Goal: Information Seeking & Learning: Find specific fact

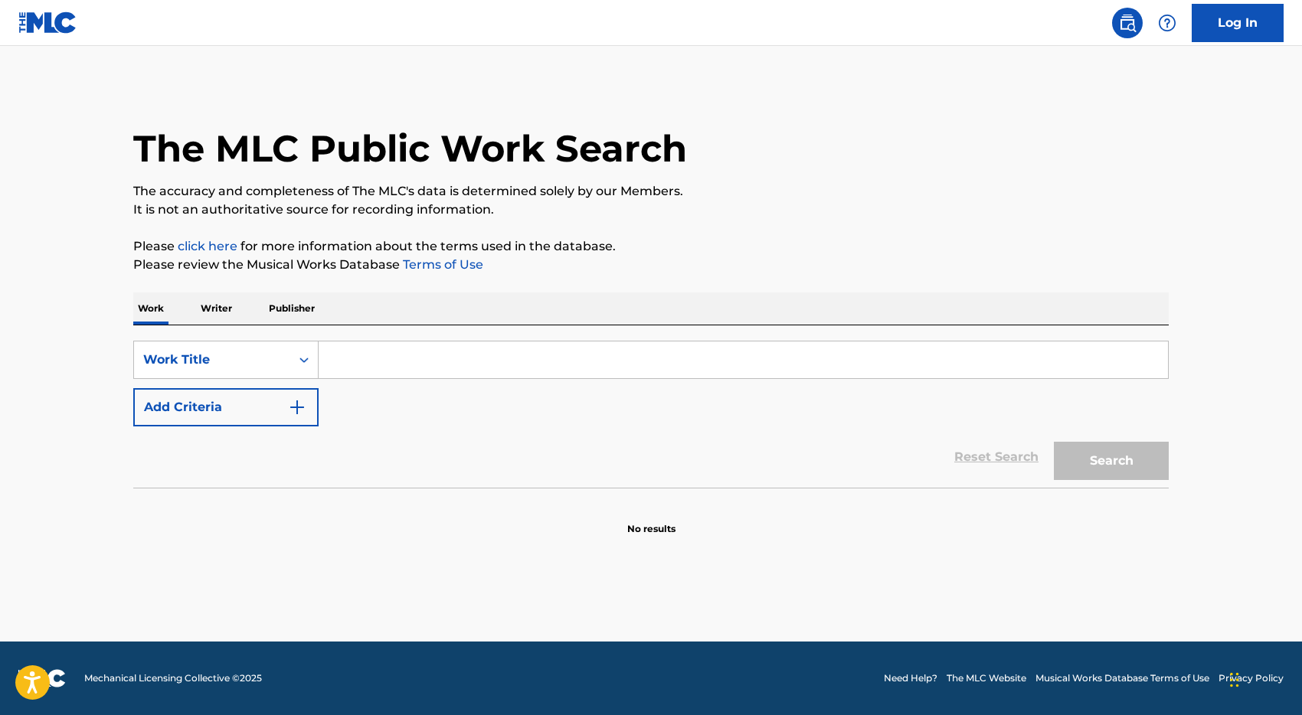
click at [390, 367] on input "Search Form" at bounding box center [743, 360] width 849 height 37
click at [1054, 442] on button "Search" at bounding box center [1111, 461] width 115 height 38
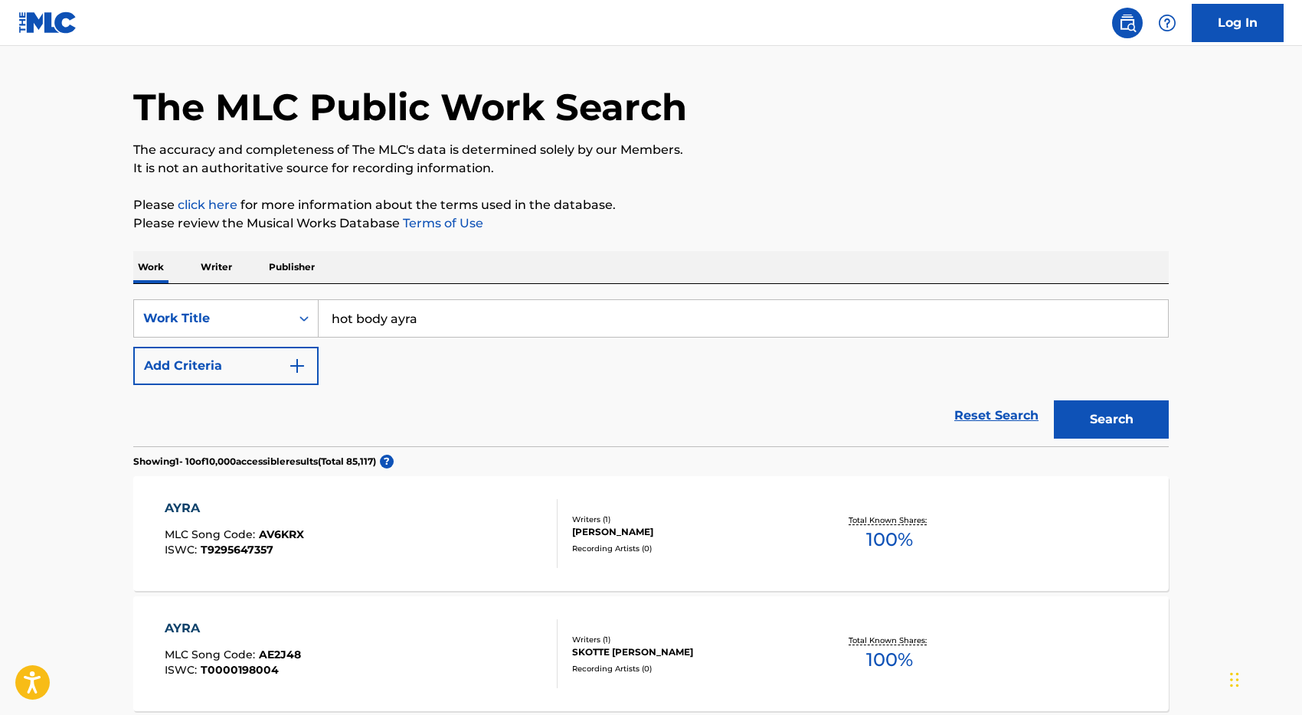
scroll to position [63, 0]
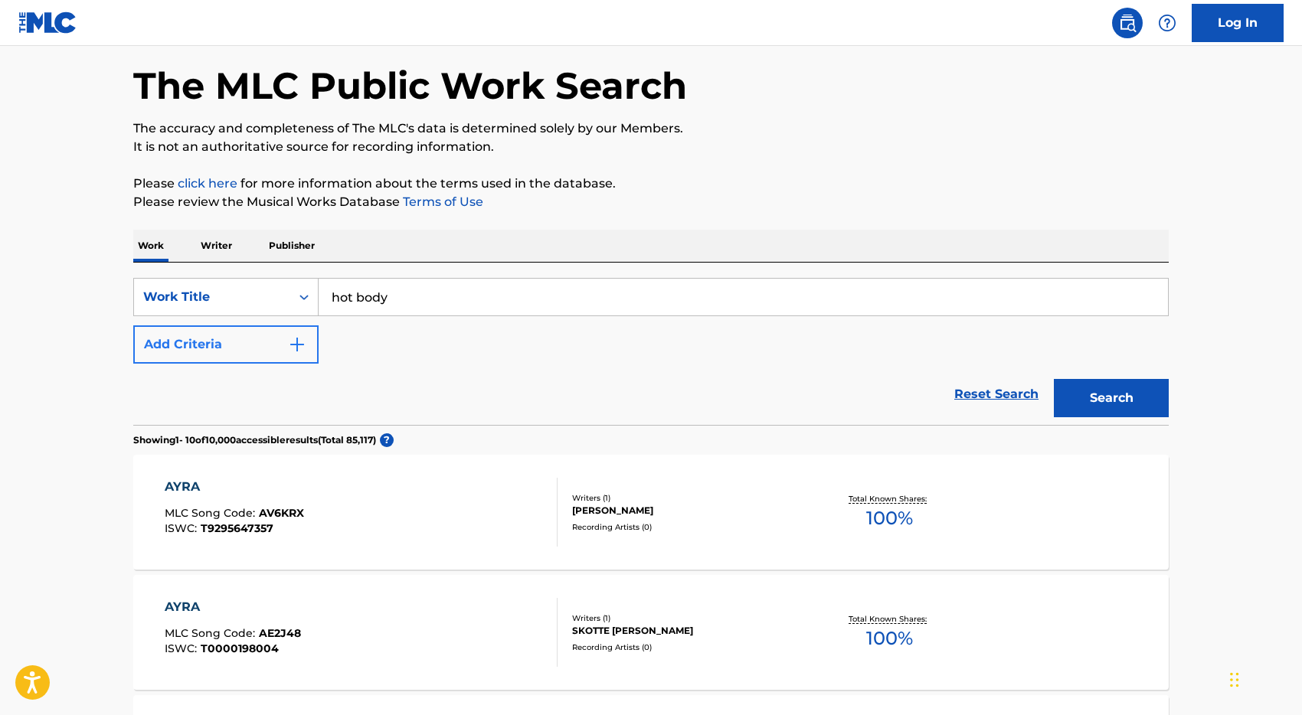
type input "hot body"
click at [257, 345] on button "Add Criteria" at bounding box center [225, 344] width 185 height 38
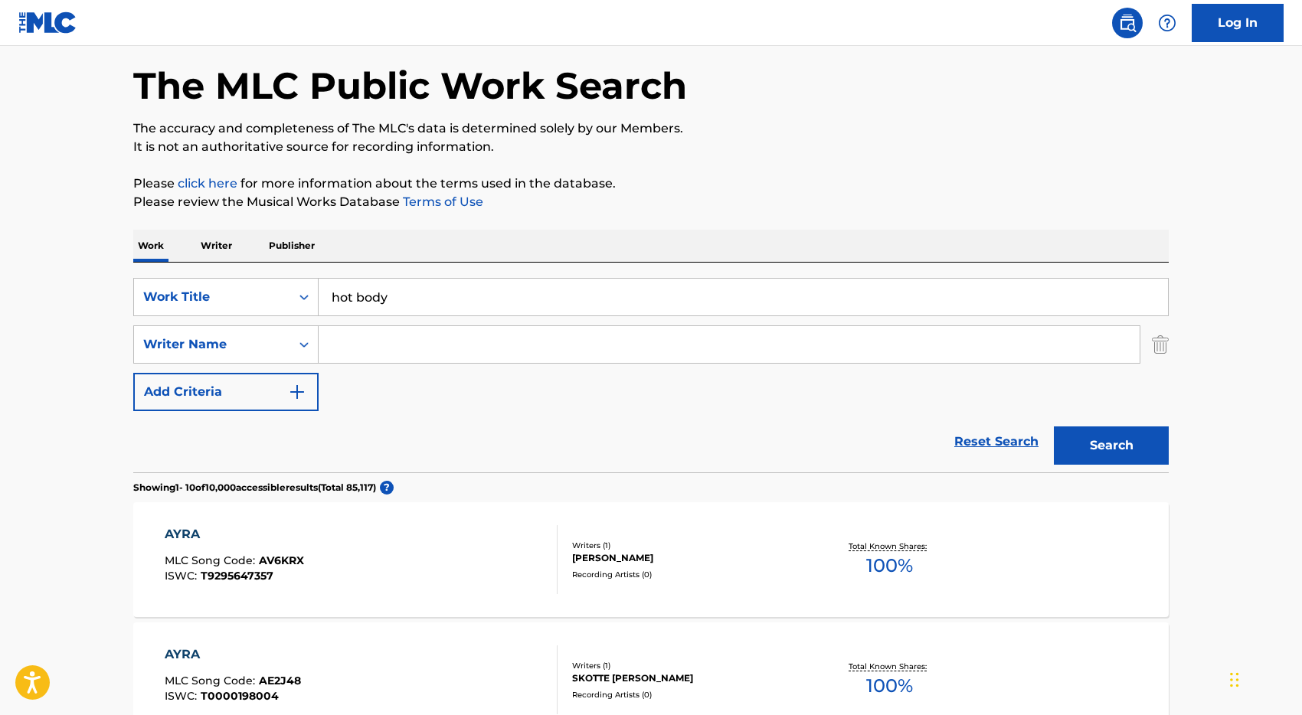
click at [386, 336] on input "Search Form" at bounding box center [729, 344] width 821 height 37
click at [1054, 427] on button "Search" at bounding box center [1111, 446] width 115 height 38
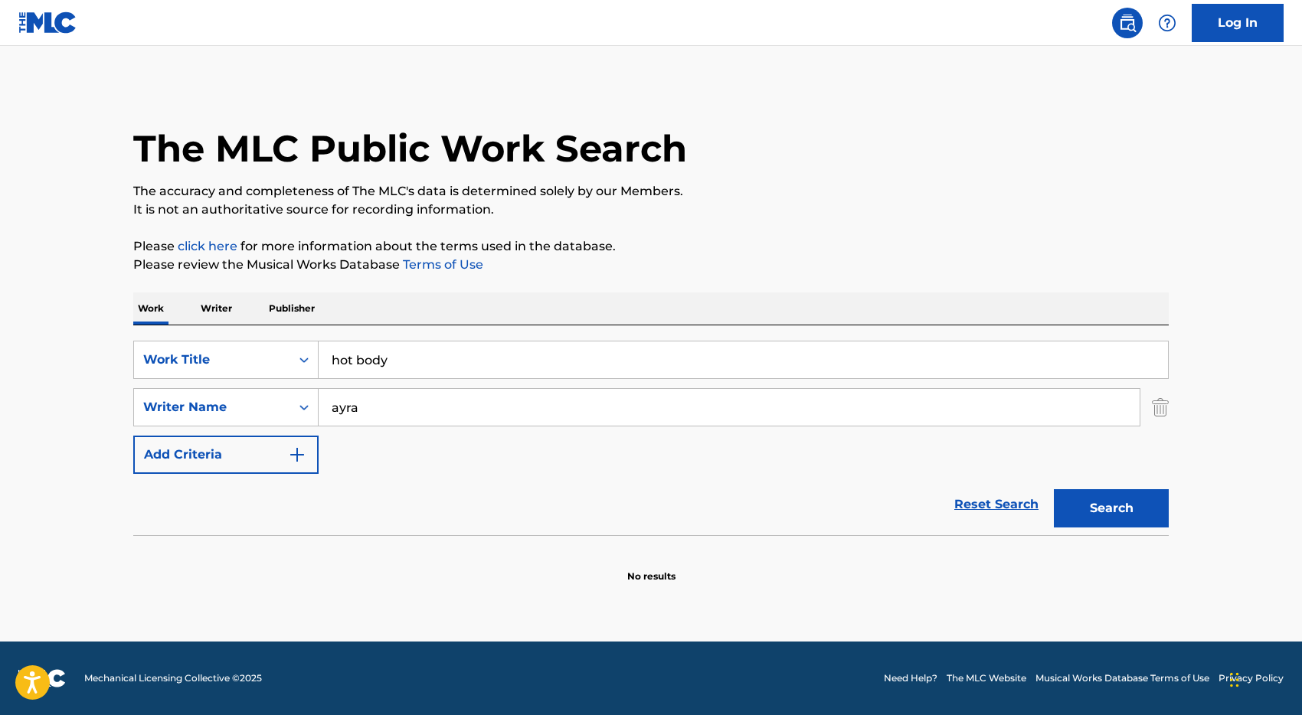
click at [385, 401] on input "ayra" at bounding box center [729, 407] width 821 height 37
type input "a"
type input "[PERSON_NAME]"
click at [1054, 489] on button "Search" at bounding box center [1111, 508] width 115 height 38
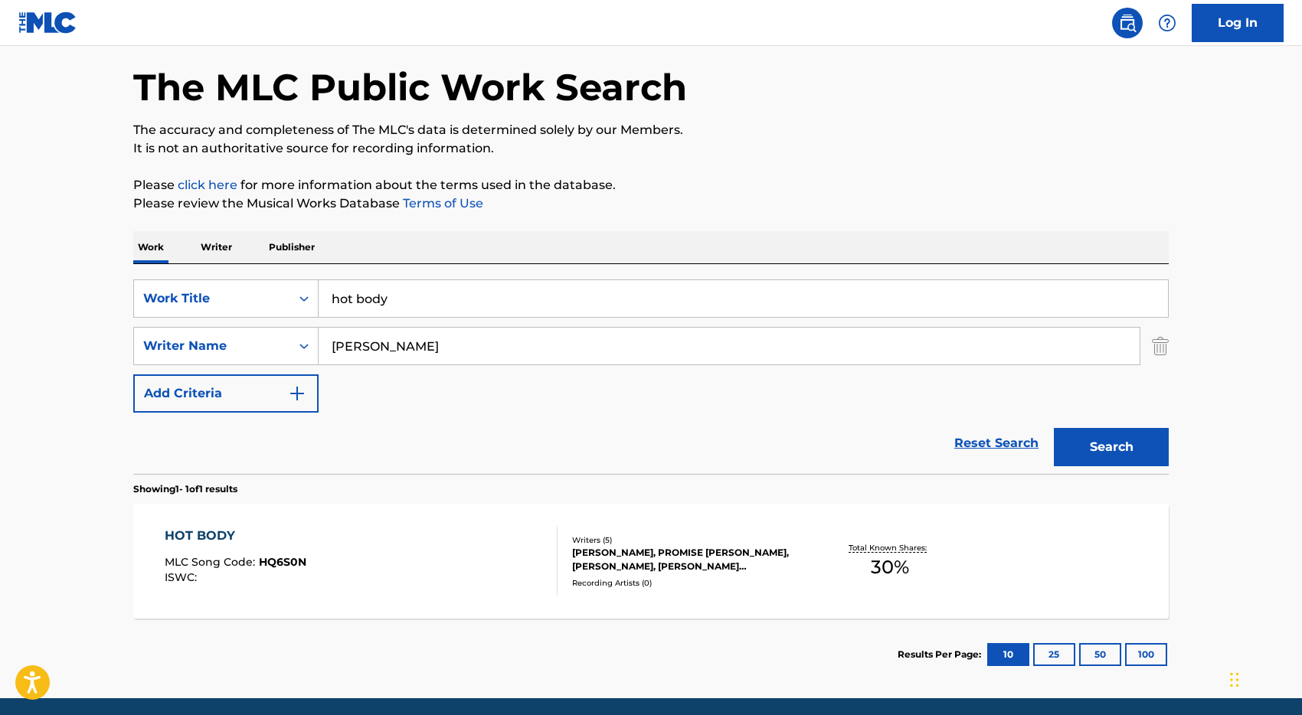
scroll to position [118, 0]
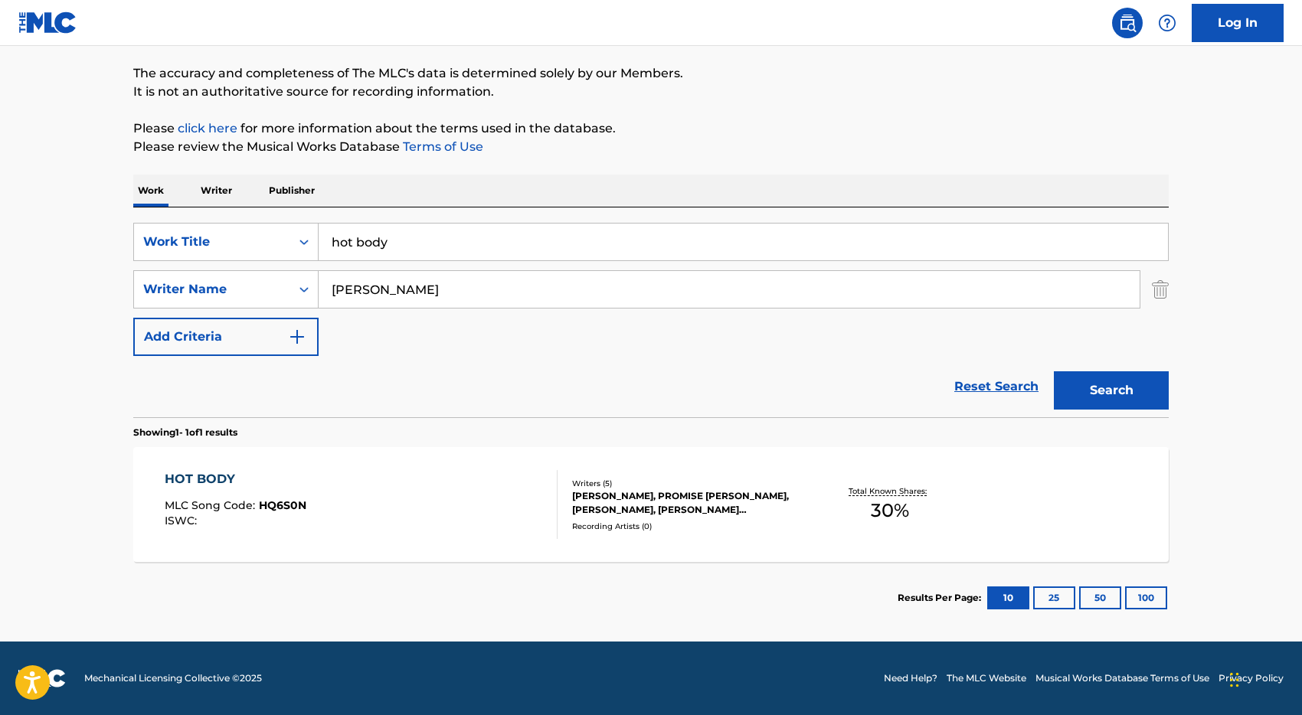
click at [441, 515] on div "HOT BODY MLC Song Code : HQ6S0N ISWC :" at bounding box center [362, 504] width 394 height 69
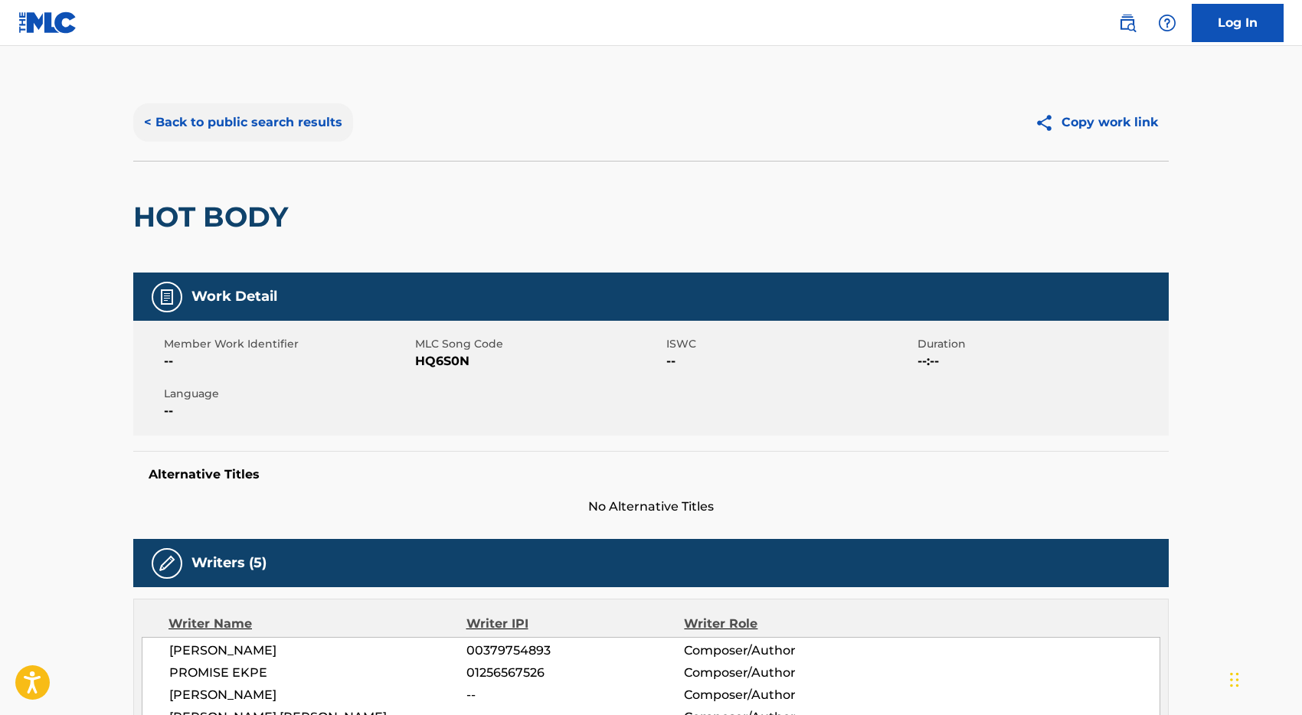
click at [231, 118] on button "< Back to public search results" at bounding box center [243, 122] width 220 height 38
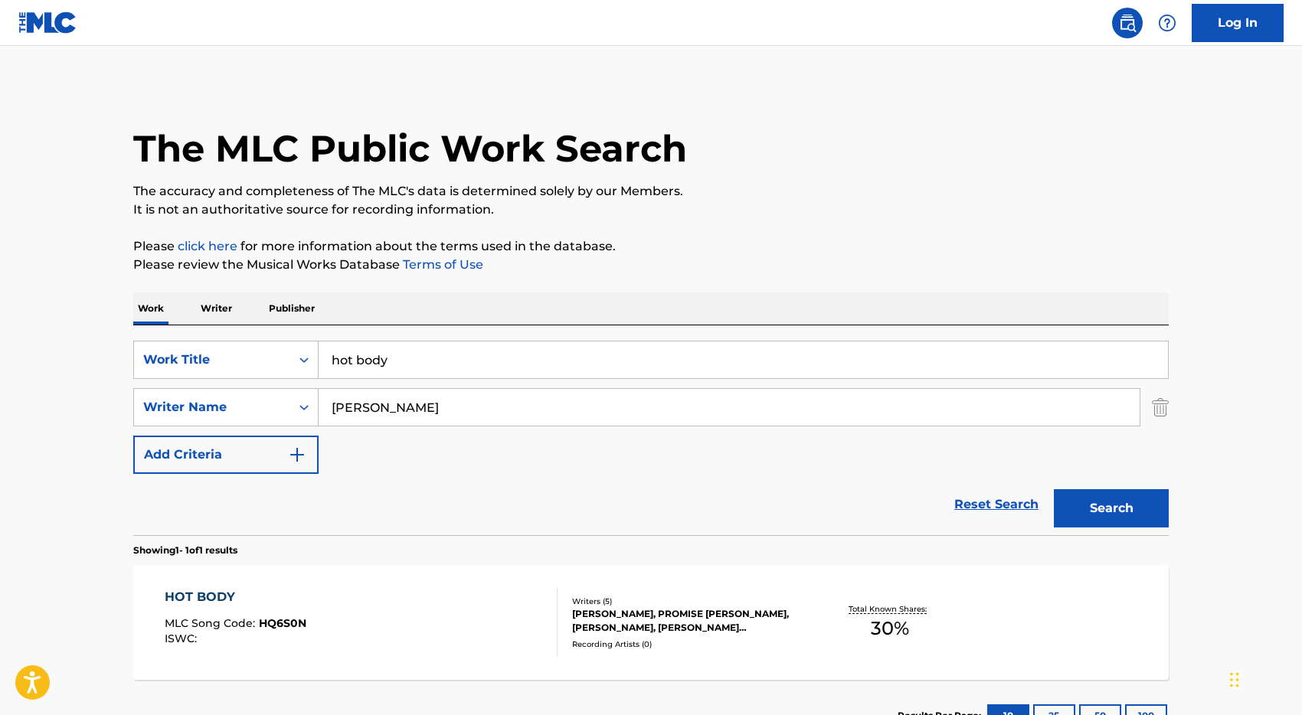
scroll to position [31, 0]
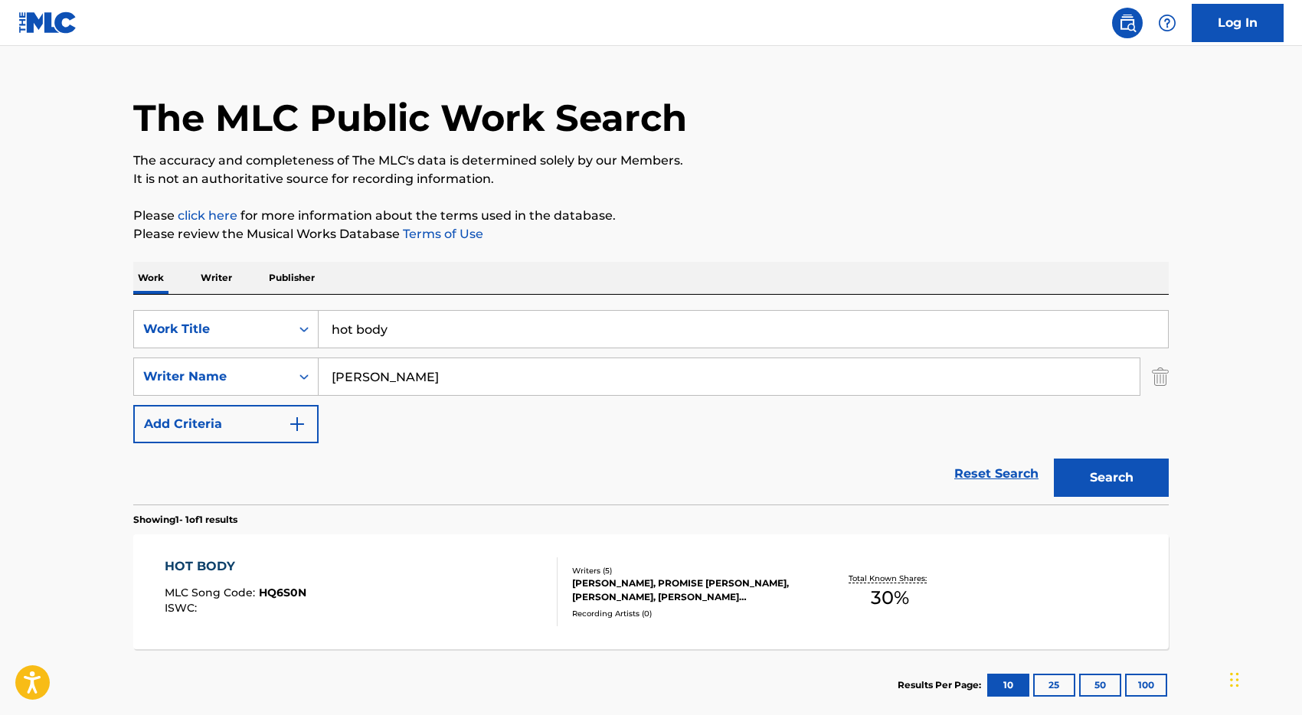
click at [453, 322] on input "hot body" at bounding box center [743, 329] width 849 height 37
type input "united nations"
click at [405, 374] on input "[PERSON_NAME]" at bounding box center [729, 376] width 821 height 37
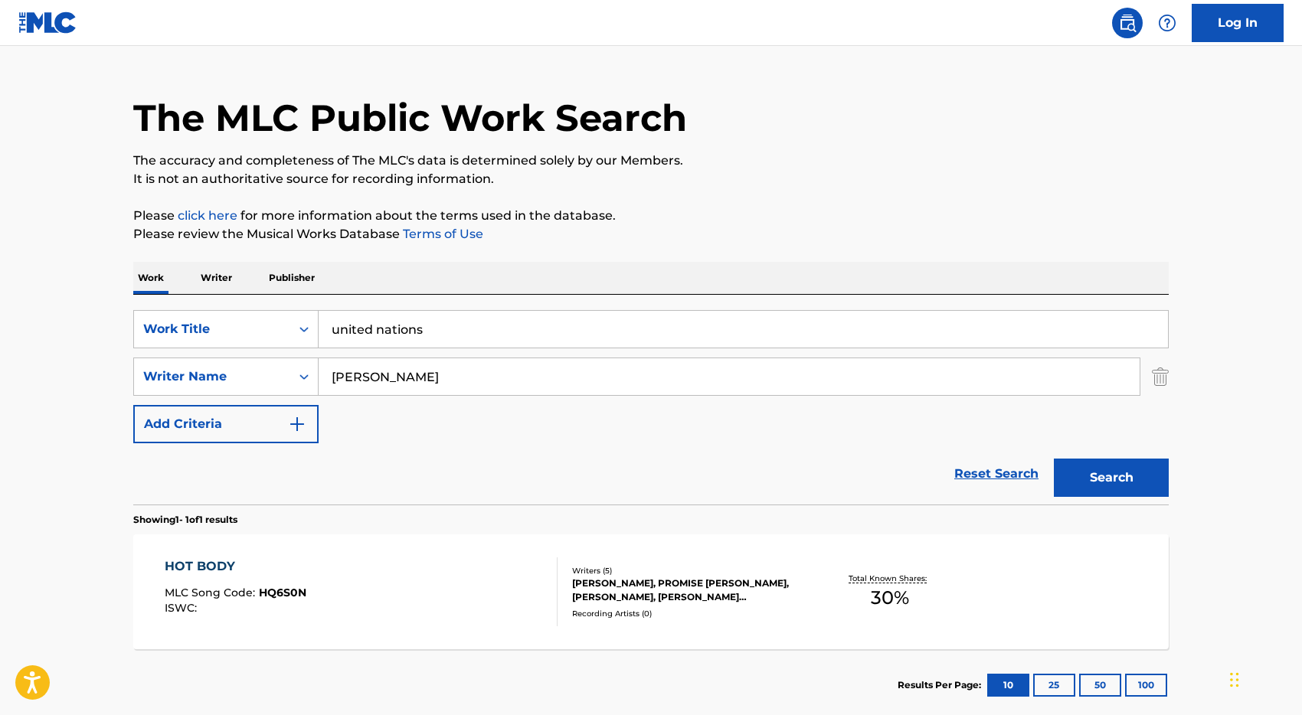
click at [405, 374] on input "[PERSON_NAME]" at bounding box center [729, 376] width 821 height 37
type input "buckles"
click at [1054, 459] on button "Search" at bounding box center [1111, 478] width 115 height 38
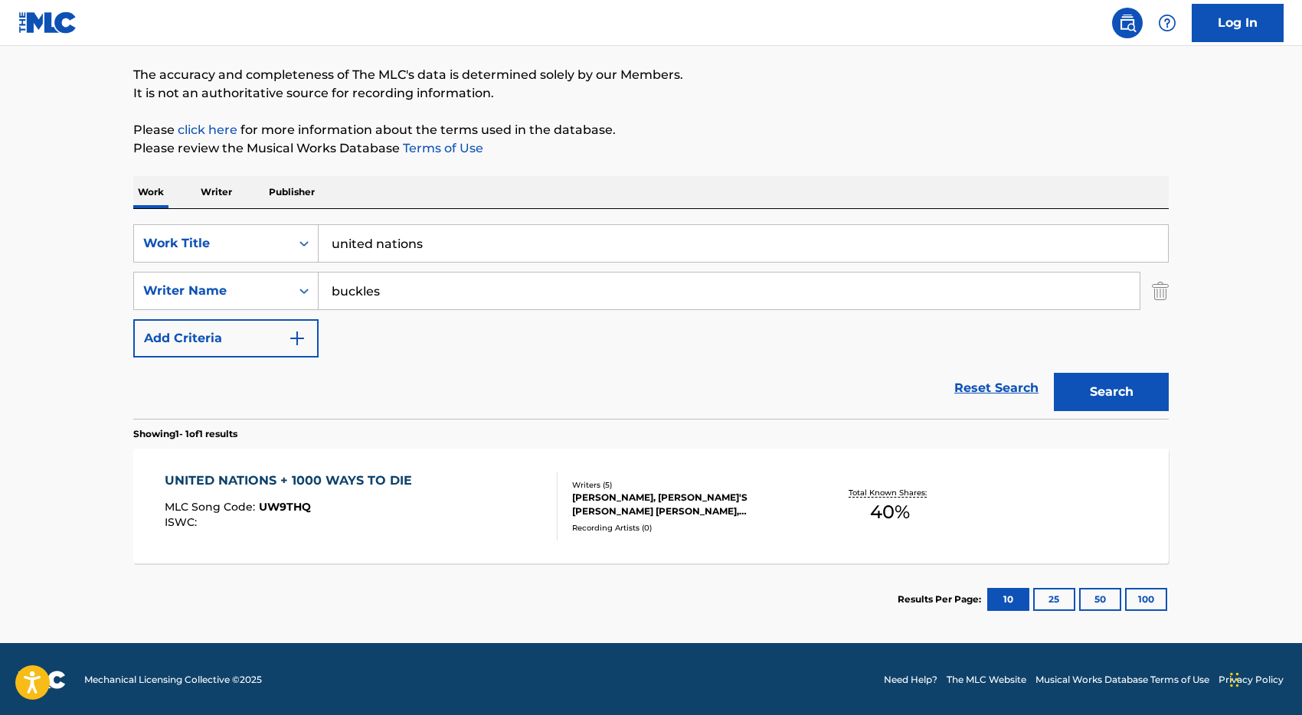
scroll to position [118, 0]
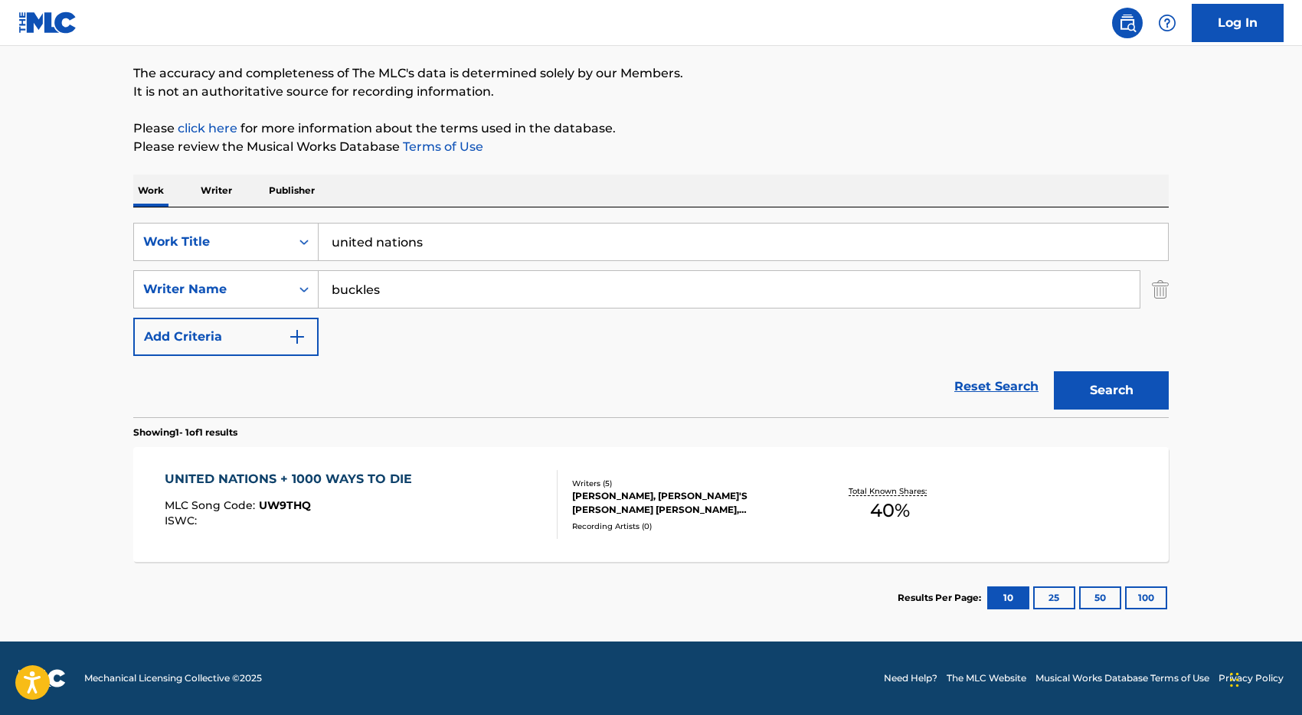
click at [467, 486] on div "UNITED NATIONS + 1000 WAYS TO DIE MLC Song Code : UW9THQ ISWC :" at bounding box center [362, 504] width 394 height 69
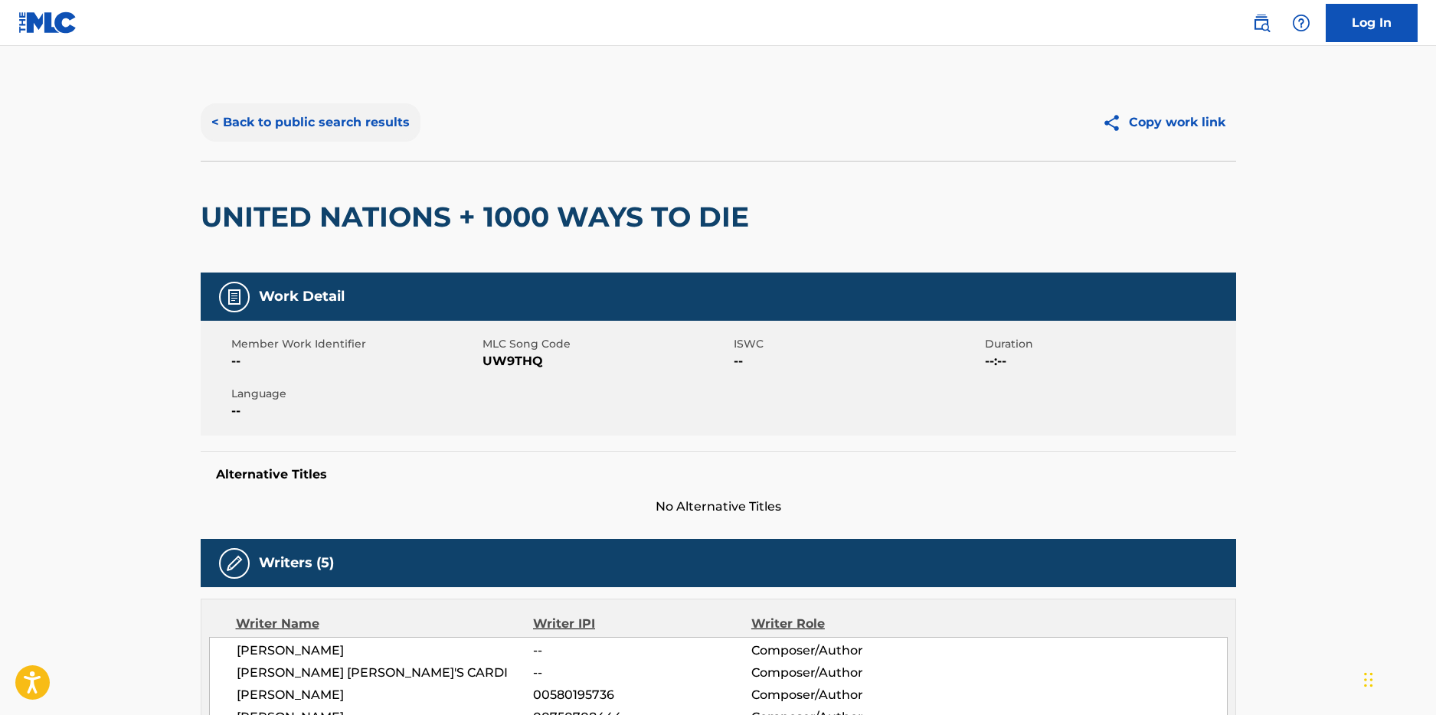
click at [295, 119] on button "< Back to public search results" at bounding box center [311, 122] width 220 height 38
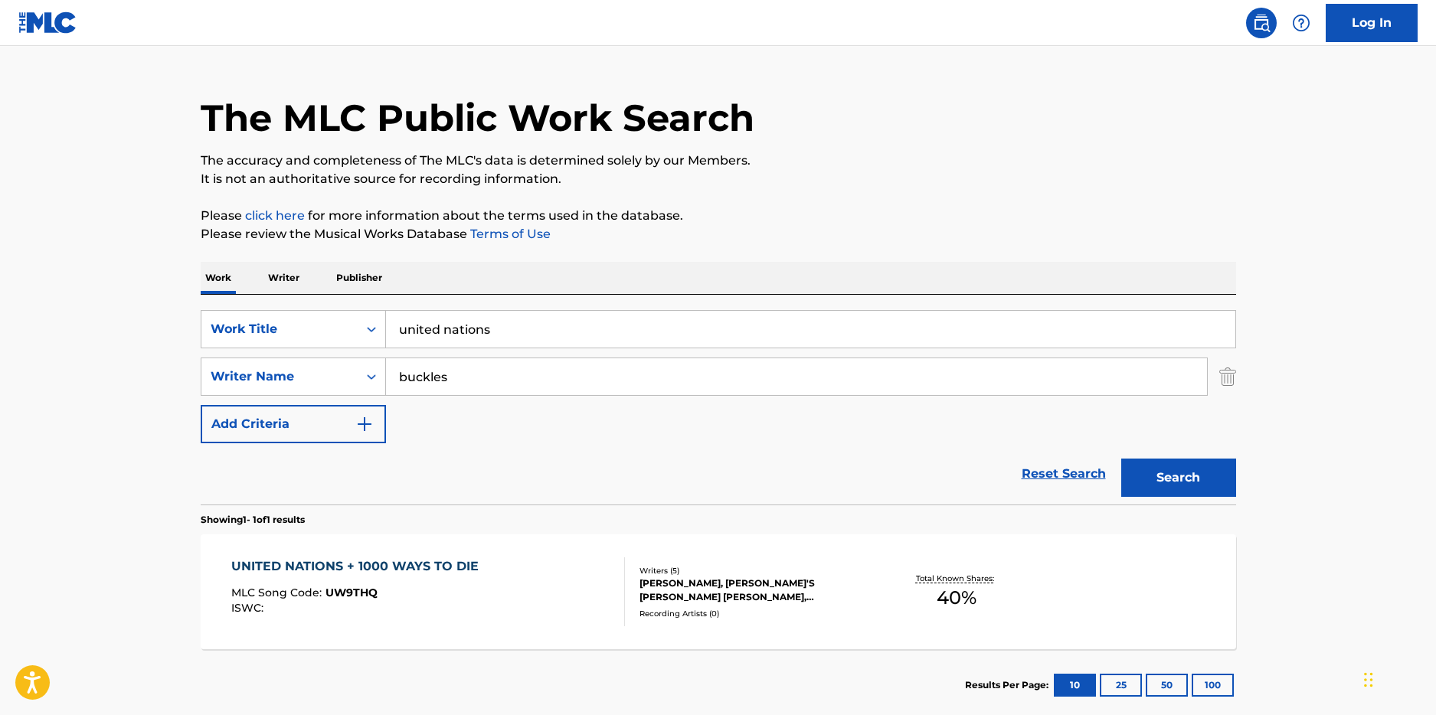
click at [466, 336] on input "united nations" at bounding box center [810, 329] width 849 height 37
type input "from a woman"
click at [1121, 459] on button "Search" at bounding box center [1178, 478] width 115 height 38
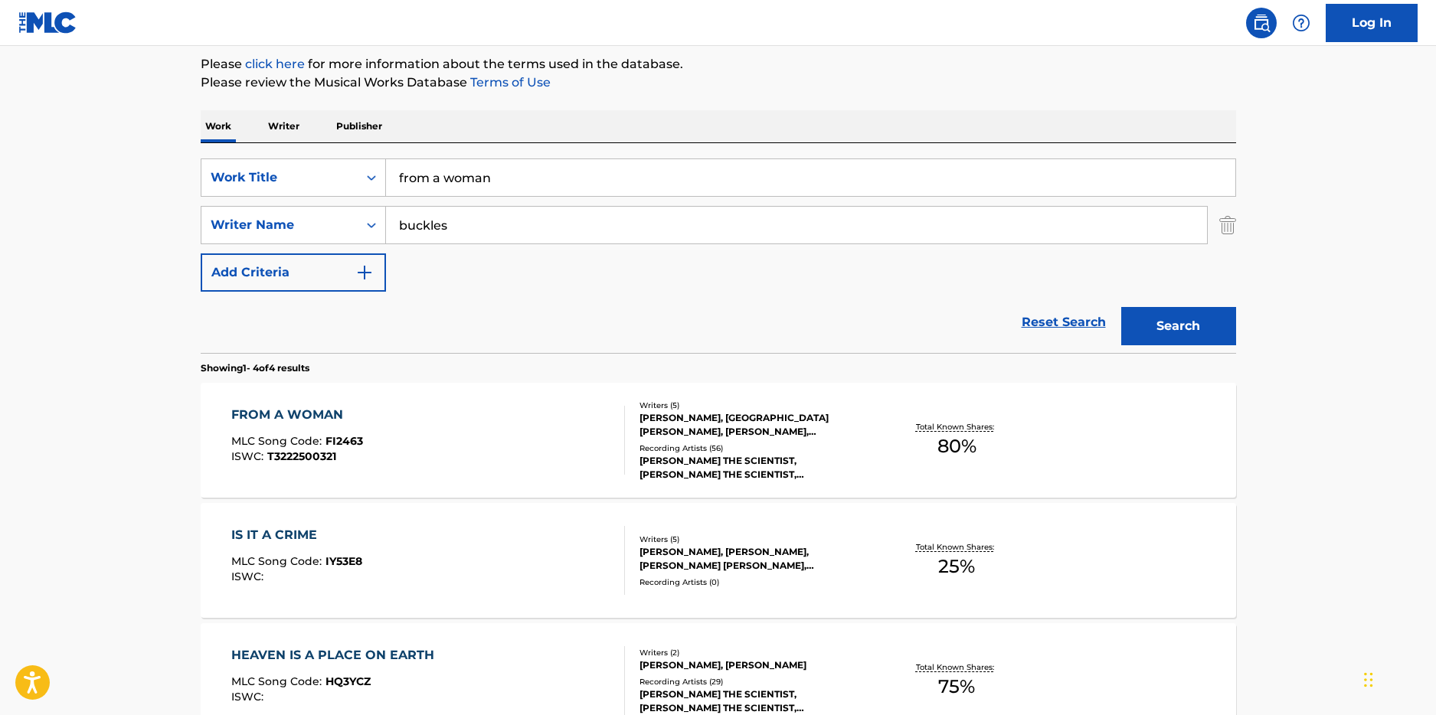
scroll to position [185, 0]
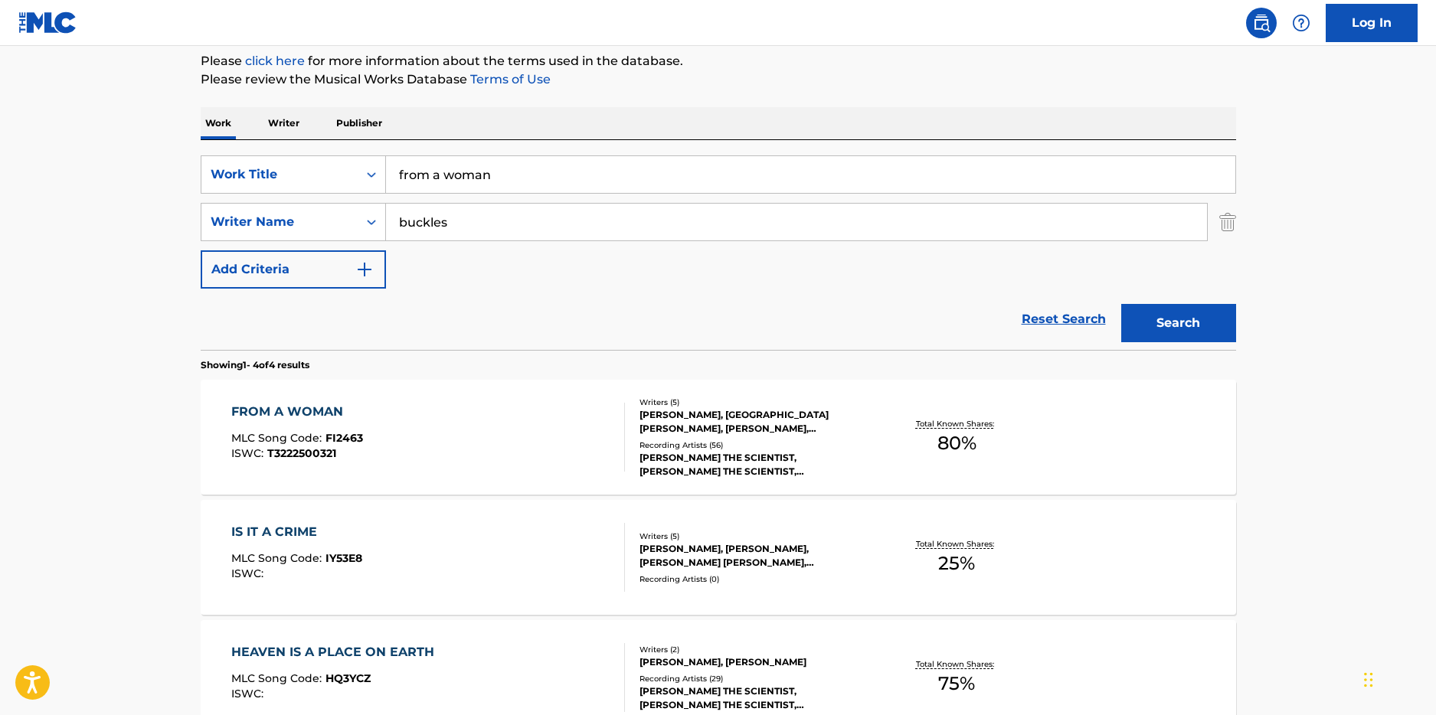
click at [491, 440] on div "FROM A WOMAN MLC Song Code : FI2463 ISWC : T3222500321" at bounding box center [428, 437] width 394 height 69
